Goal: Information Seeking & Learning: Check status

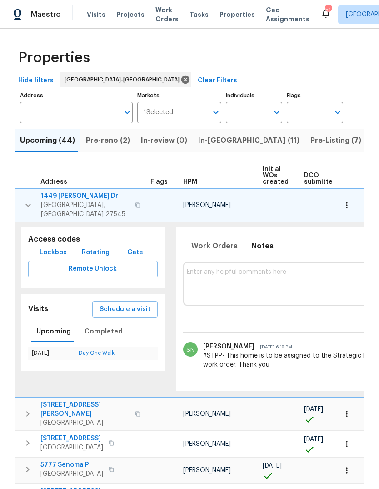
scroll to position [0, 240]
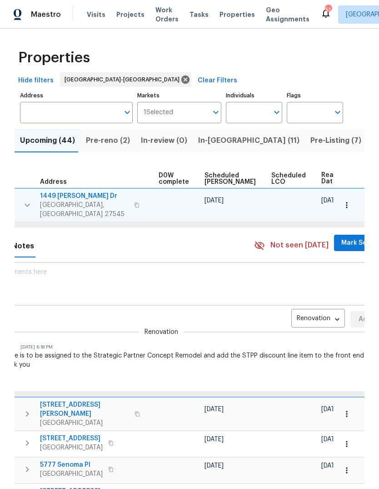
click at [70, 106] on input "Address" at bounding box center [69, 112] width 99 height 21
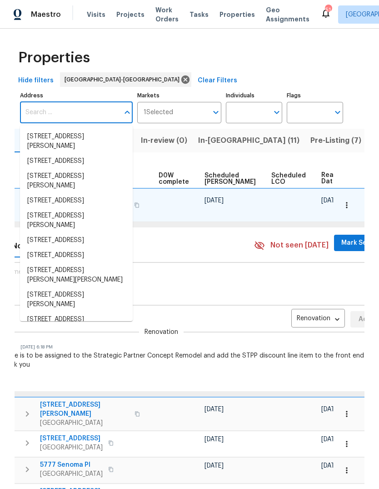
click at [189, 52] on div "Properties" at bounding box center [190, 57] width 350 height 29
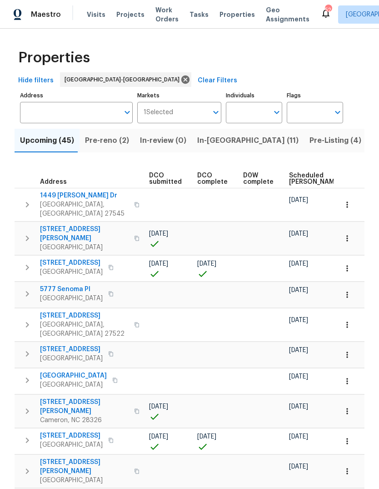
scroll to position [0, 106]
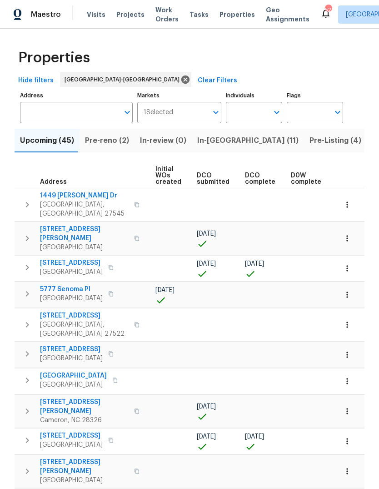
click at [220, 151] on button "In-[GEOGRAPHIC_DATA] (11)" at bounding box center [248, 141] width 112 height 24
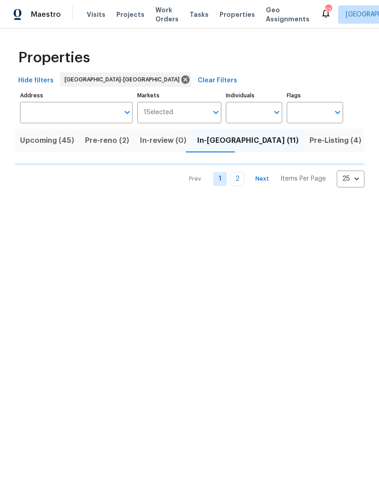
click at [220, 151] on button "In-[GEOGRAPHIC_DATA] (11)" at bounding box center [248, 141] width 112 height 24
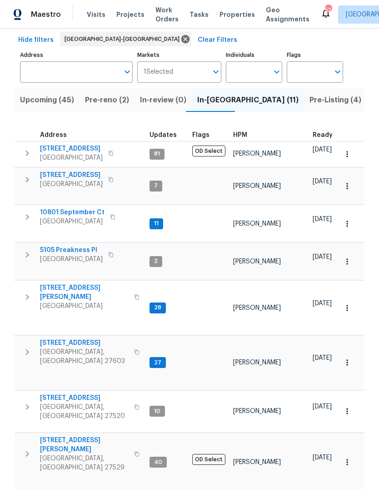
scroll to position [40, 0]
click at [26, 347] on icon "button" at bounding box center [27, 352] width 11 height 11
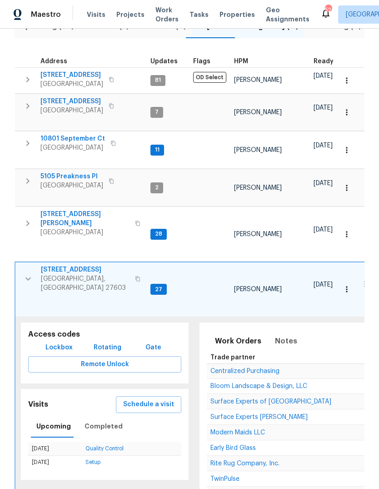
scroll to position [146, 0]
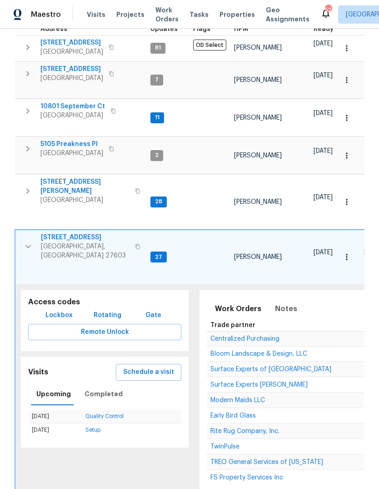
click at [228, 443] on span "TwinPulse" at bounding box center [224, 446] width 29 height 6
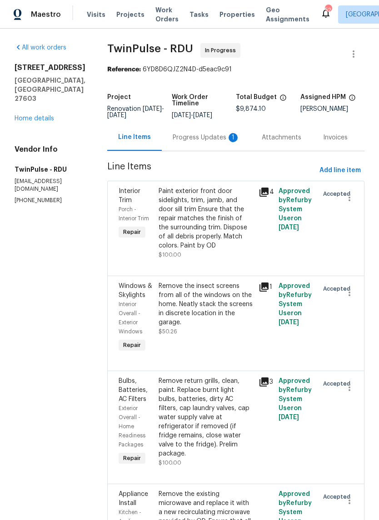
click at [48, 109] on div "All work orders 2901 Piney Ct Raleigh, NC 27603 Home details Vendor Info TwinPu…" at bounding box center [50, 123] width 71 height 161
click at [50, 115] on link "Home details" at bounding box center [35, 118] width 40 height 6
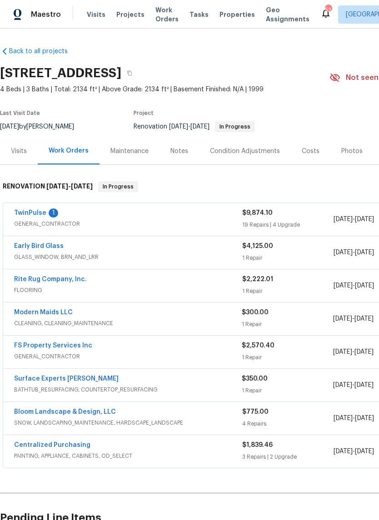
click at [176, 154] on div "Notes" at bounding box center [179, 151] width 18 height 9
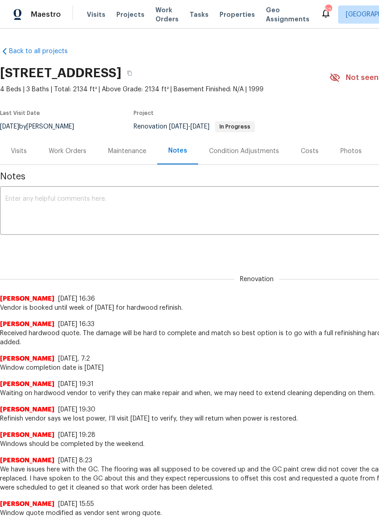
click at [72, 155] on div "Work Orders" at bounding box center [68, 151] width 38 height 9
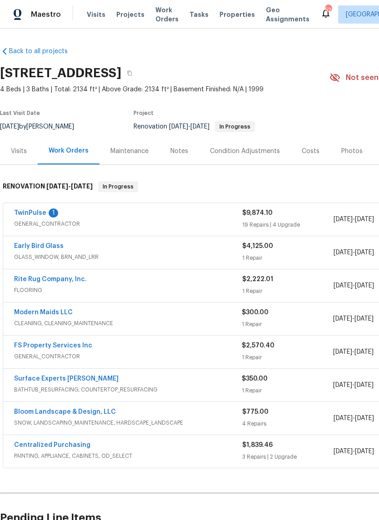
click at [303, 154] on div "Costs" at bounding box center [311, 151] width 18 height 9
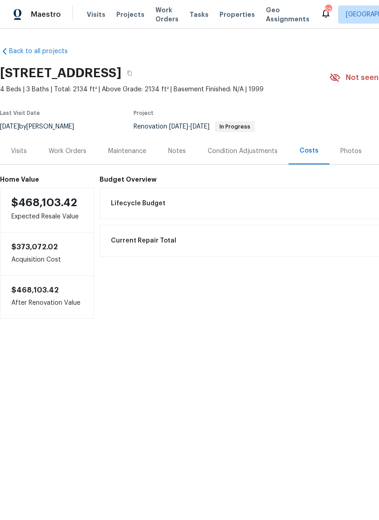
click at [67, 154] on div "Work Orders" at bounding box center [68, 151] width 38 height 9
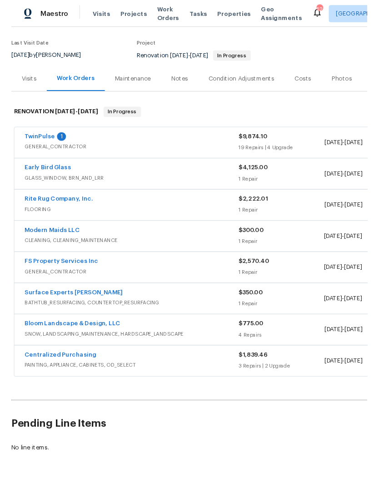
scroll to position [67, 0]
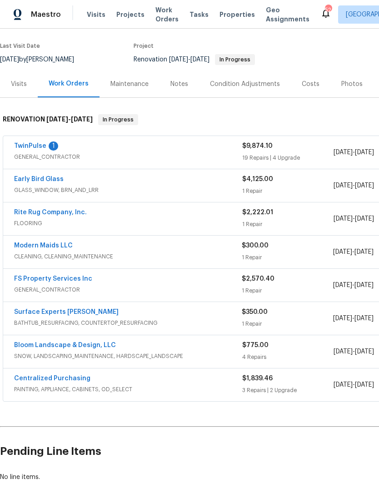
click at [34, 178] on link "Early Bird Glass" at bounding box center [39, 179] width 50 height 6
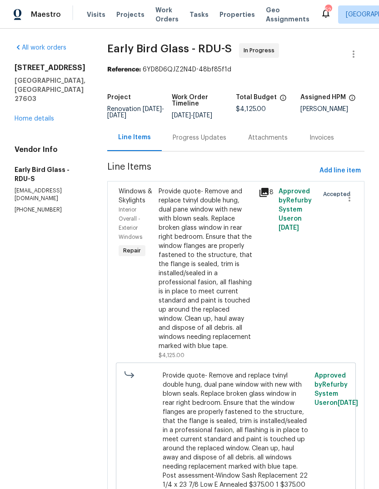
click at [215, 270] on div "Provide quote- Remove and replace tvinyl double hung, dual pane window with new…" at bounding box center [206, 269] width 95 height 164
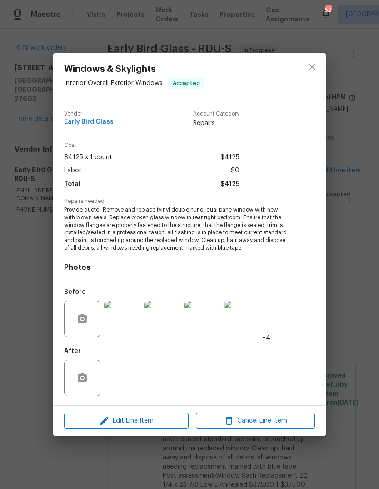
click at [129, 320] on img at bounding box center [122, 318] width 36 height 36
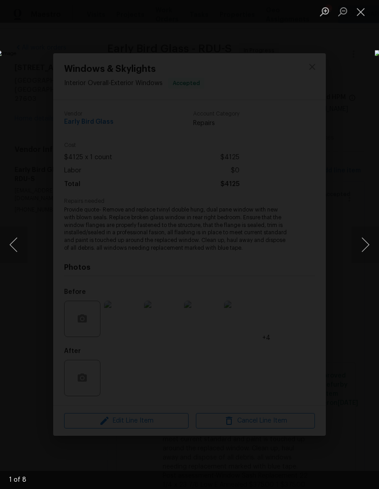
click at [368, 244] on button "Next image" at bounding box center [365, 244] width 27 height 36
click at [365, 242] on button "Next image" at bounding box center [365, 244] width 27 height 36
click at [366, 241] on button "Next image" at bounding box center [365, 244] width 27 height 36
click at [365, 246] on button "Next image" at bounding box center [365, 244] width 27 height 36
click at [366, 239] on button "Next image" at bounding box center [365, 244] width 27 height 36
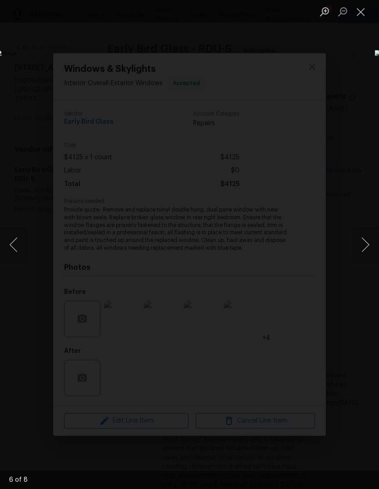
click at [366, 15] on button "Close lightbox" at bounding box center [361, 12] width 18 height 16
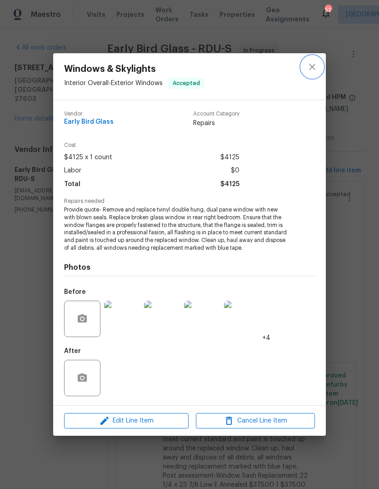
click at [304, 70] on button "close" at bounding box center [312, 67] width 22 height 22
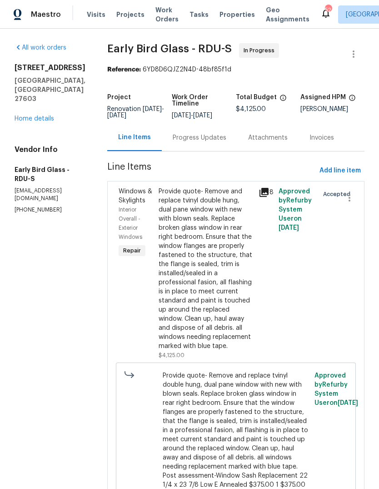
click at [27, 115] on link "Home details" at bounding box center [35, 118] width 40 height 6
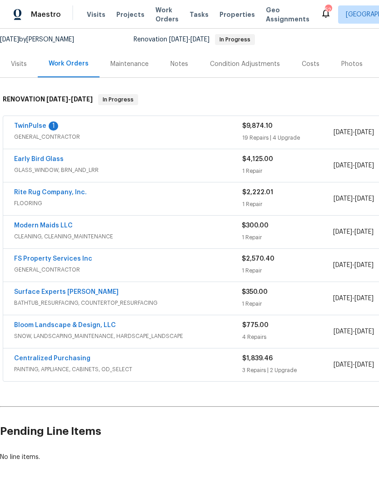
scroll to position [87, 0]
click at [27, 358] on link "Centralized Purchasing" at bounding box center [52, 358] width 76 height 6
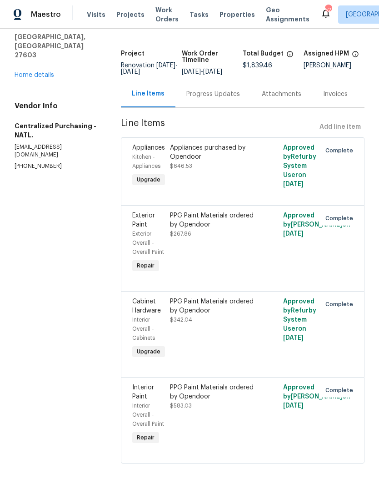
click at [23, 72] on link "Home details" at bounding box center [35, 75] width 40 height 6
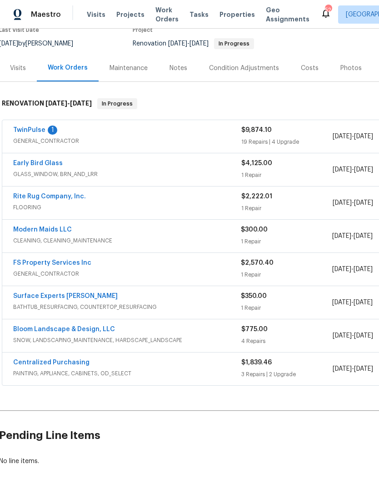
scroll to position [85, 1]
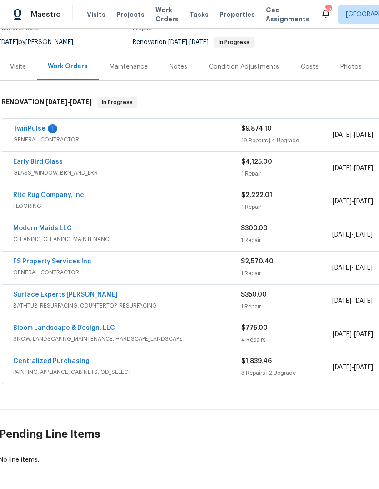
click at [32, 258] on link "FS Property Services Inc" at bounding box center [52, 261] width 78 height 6
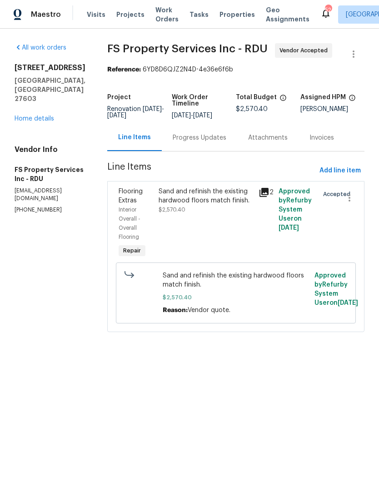
click at [216, 205] on div "Sand and refinish the existing hardwood floors match finish." at bounding box center [206, 196] width 95 height 18
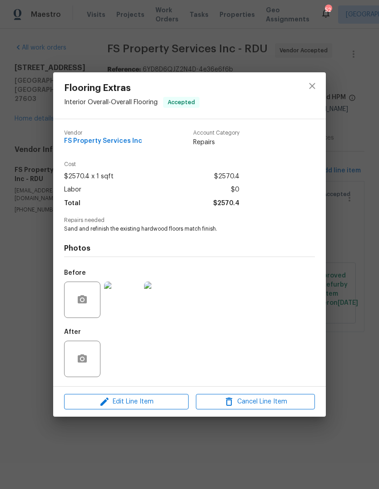
click at [127, 295] on img at bounding box center [122, 299] width 36 height 36
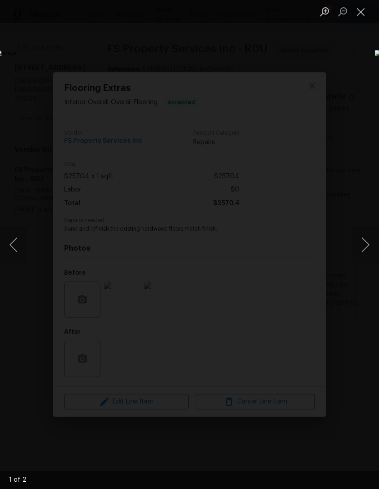
click at [368, 240] on button "Next image" at bounding box center [365, 244] width 27 height 36
click at [360, 17] on button "Close lightbox" at bounding box center [361, 12] width 18 height 16
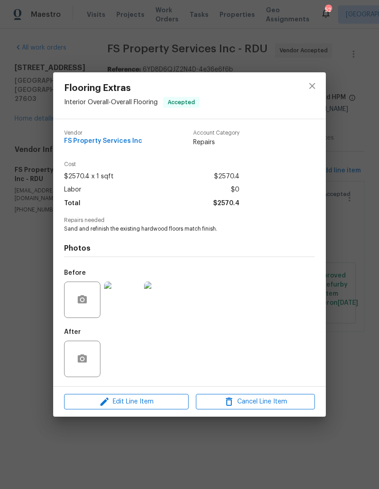
click at [360, 17] on button "Close lightbox" at bounding box center [361, 12] width 18 height 16
click at [310, 85] on icon "close" at bounding box center [312, 85] width 11 height 11
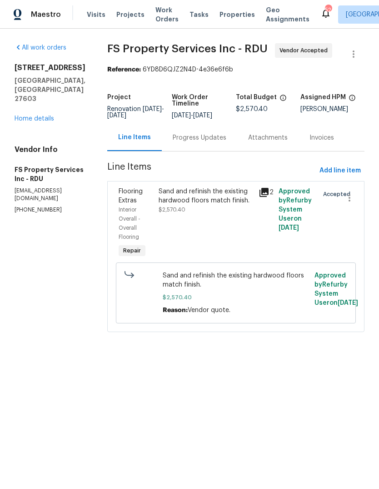
click at [28, 115] on link "Home details" at bounding box center [35, 118] width 40 height 6
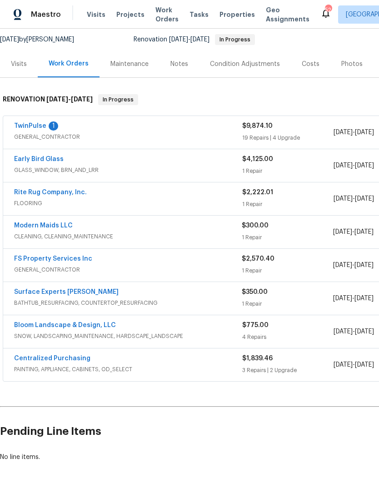
click at [30, 126] on link "TwinPulse" at bounding box center [30, 126] width 32 height 6
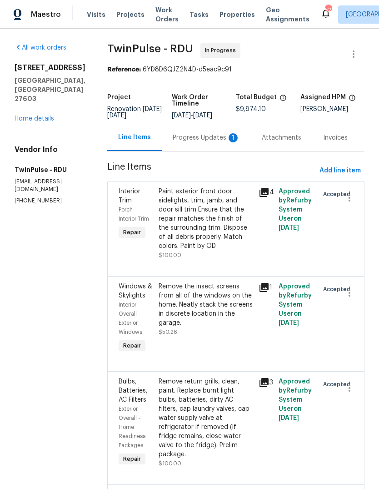
click at [212, 151] on div "Progress Updates 1" at bounding box center [206, 137] width 89 height 27
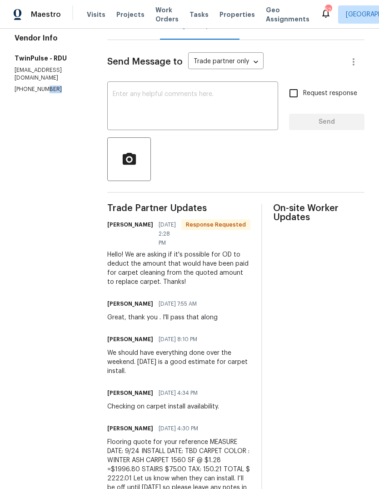
scroll to position [92, 0]
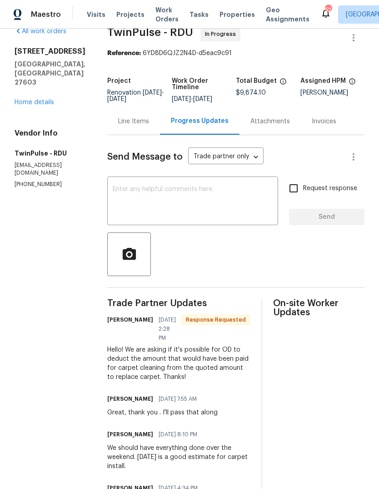
scroll to position [19, 0]
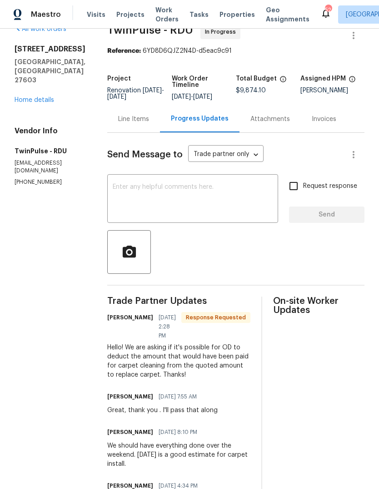
click at [132, 132] on div "Line Items" at bounding box center [133, 118] width 53 height 27
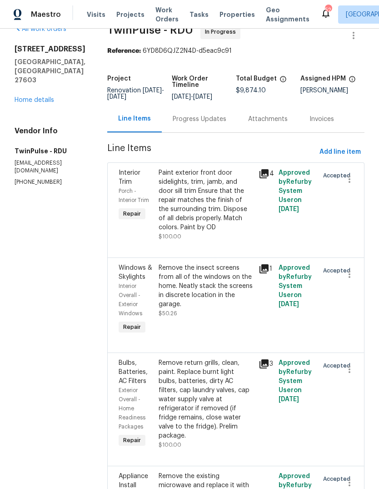
click at [30, 92] on div "All work orders 2901 Piney Ct Raleigh, NC 27603 Home details Vendor Info TwinPu…" at bounding box center [50, 105] width 71 height 161
click at [33, 97] on link "Home details" at bounding box center [35, 100] width 40 height 6
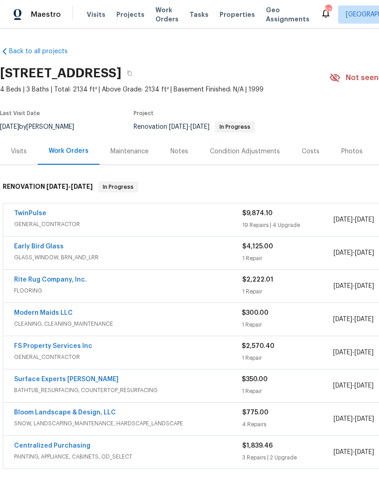
click at [73, 282] on link "Rite Rug Company, Inc." at bounding box center [50, 279] width 73 height 6
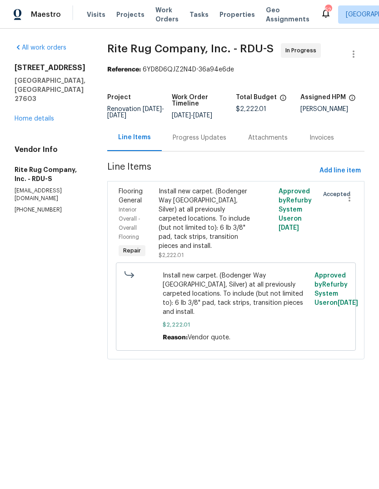
click at [209, 216] on div "Install new carpet. (Bodenger Way 945 Winter Ash, Silver) at all previously car…" at bounding box center [206, 219] width 95 height 64
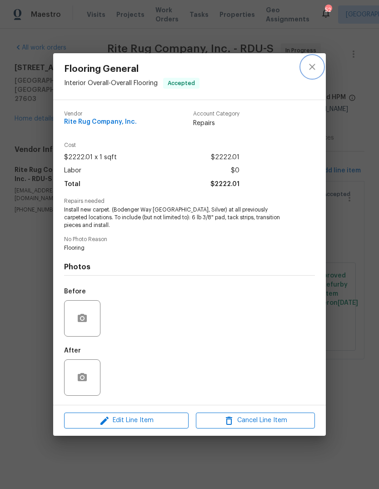
click at [315, 66] on icon "close" at bounding box center [312, 66] width 11 height 11
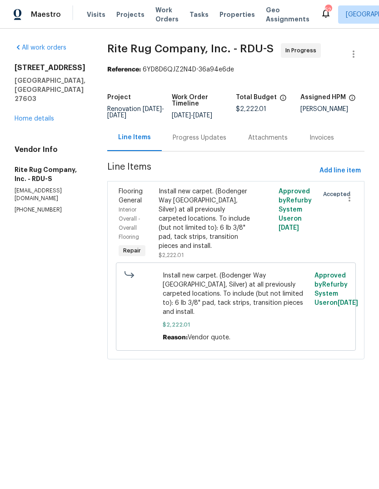
click at [35, 115] on link "Home details" at bounding box center [35, 118] width 40 height 6
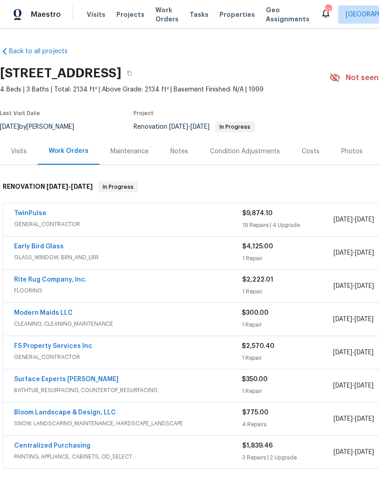
click at [33, 215] on link "TwinPulse" at bounding box center [30, 213] width 32 height 6
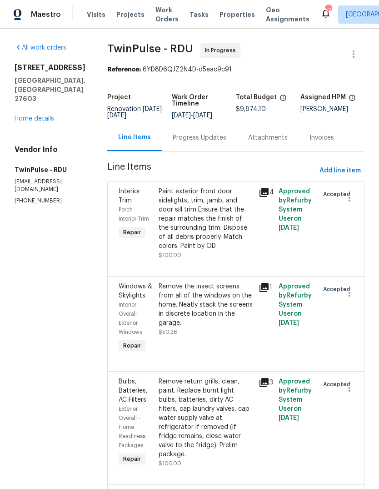
click at [211, 142] on div "Progress Updates" at bounding box center [200, 137] width 54 height 9
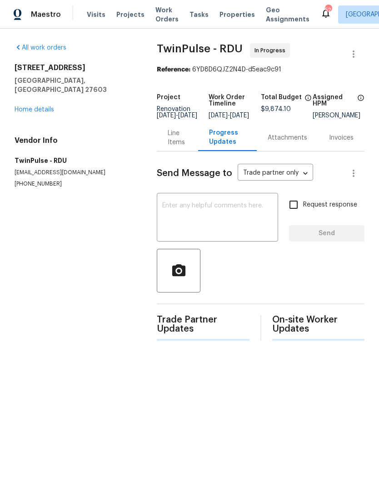
click at [215, 218] on textarea at bounding box center [217, 218] width 110 height 32
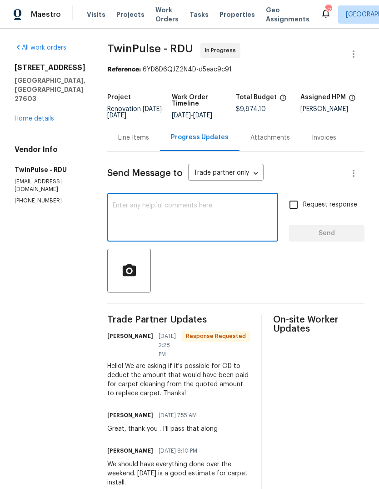
click at [138, 142] on div "Line Items" at bounding box center [133, 137] width 31 height 9
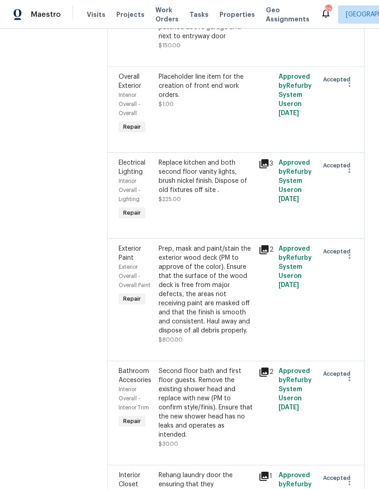
scroll to position [2755, 0]
click at [213, 471] on div "Rehang laundry door the ensuring that they open/close/operate as intended." at bounding box center [206, 489] width 95 height 36
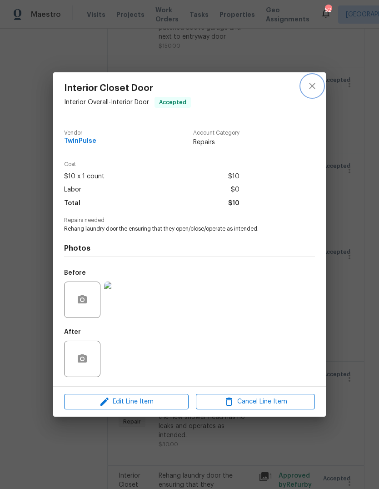
click at [311, 82] on icon "close" at bounding box center [312, 85] width 11 height 11
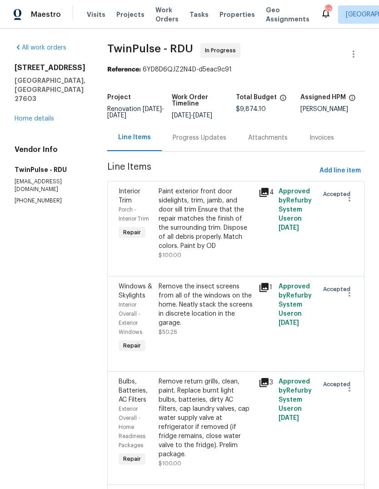
scroll to position [0, 0]
click at [195, 142] on div "Progress Updates" at bounding box center [200, 137] width 54 height 9
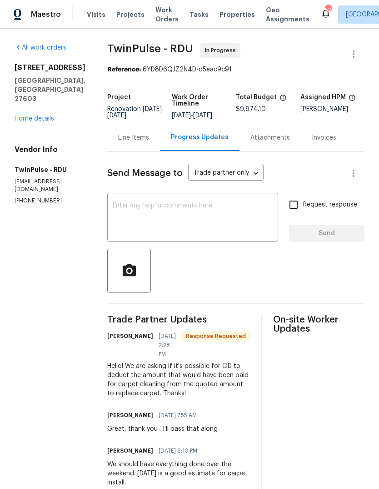
click at [27, 115] on link "Home details" at bounding box center [35, 118] width 40 height 6
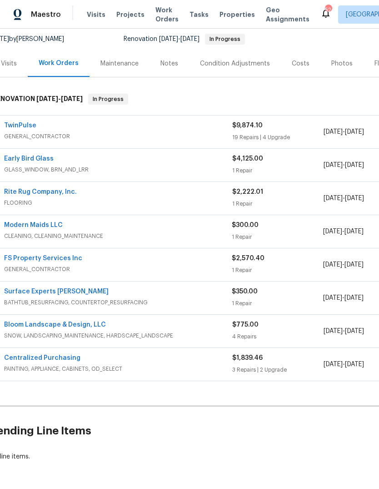
scroll to position [87, 10]
